Goal: Find specific page/section: Find specific page/section

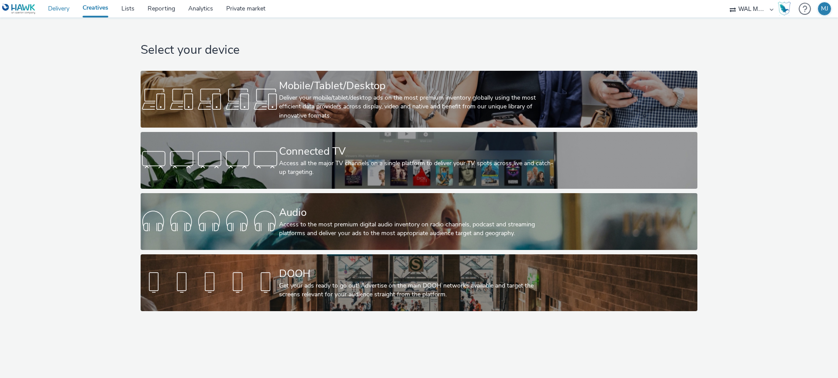
click at [65, 5] on link "Delivery" at bounding box center [58, 8] width 34 height 17
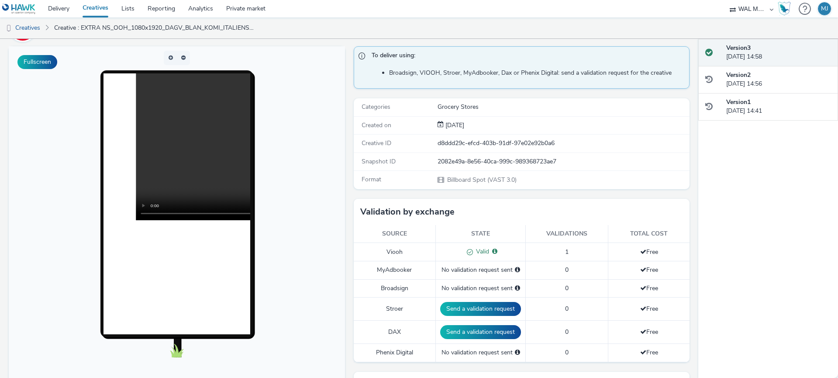
scroll to position [56, 0]
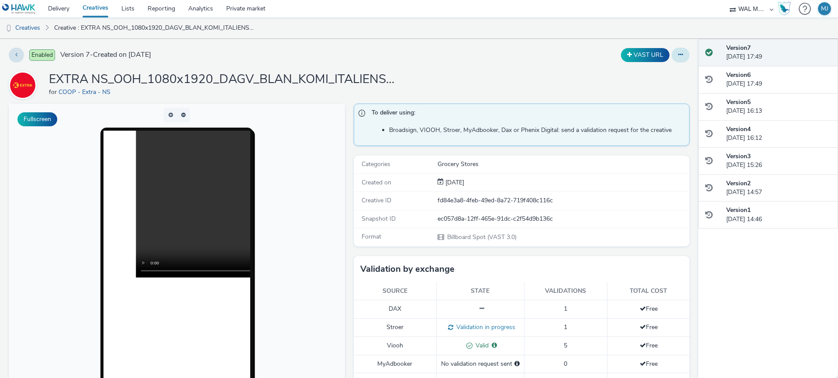
click at [675, 52] on button at bounding box center [680, 55] width 18 height 15
click at [676, 54] on button at bounding box center [680, 55] width 18 height 15
click at [61, 5] on link "Delivery" at bounding box center [58, 8] width 34 height 17
